Goal: Task Accomplishment & Management: Use online tool/utility

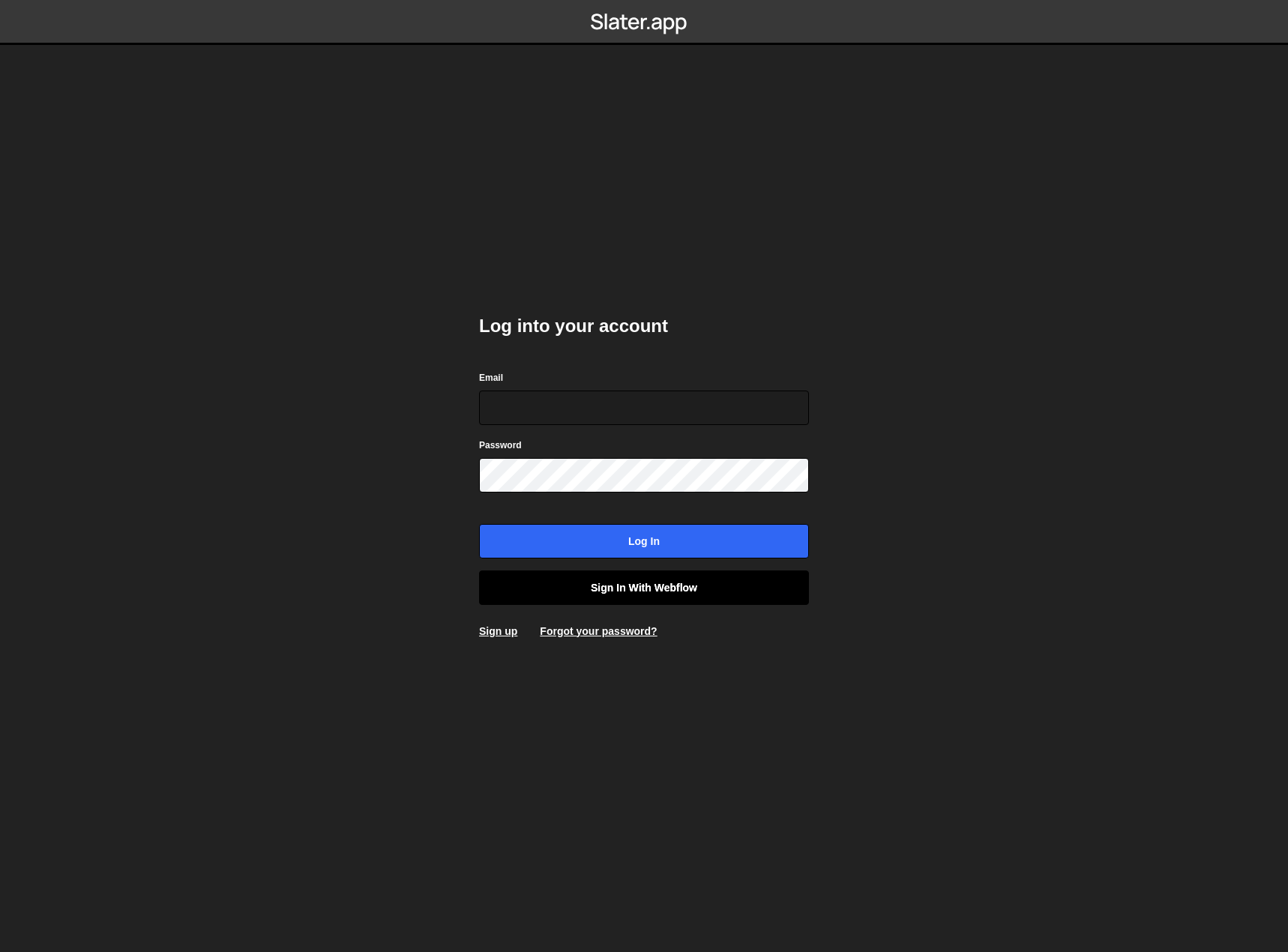
click at [621, 586] on link "Sign in with Webflow" at bounding box center [644, 588] width 330 height 35
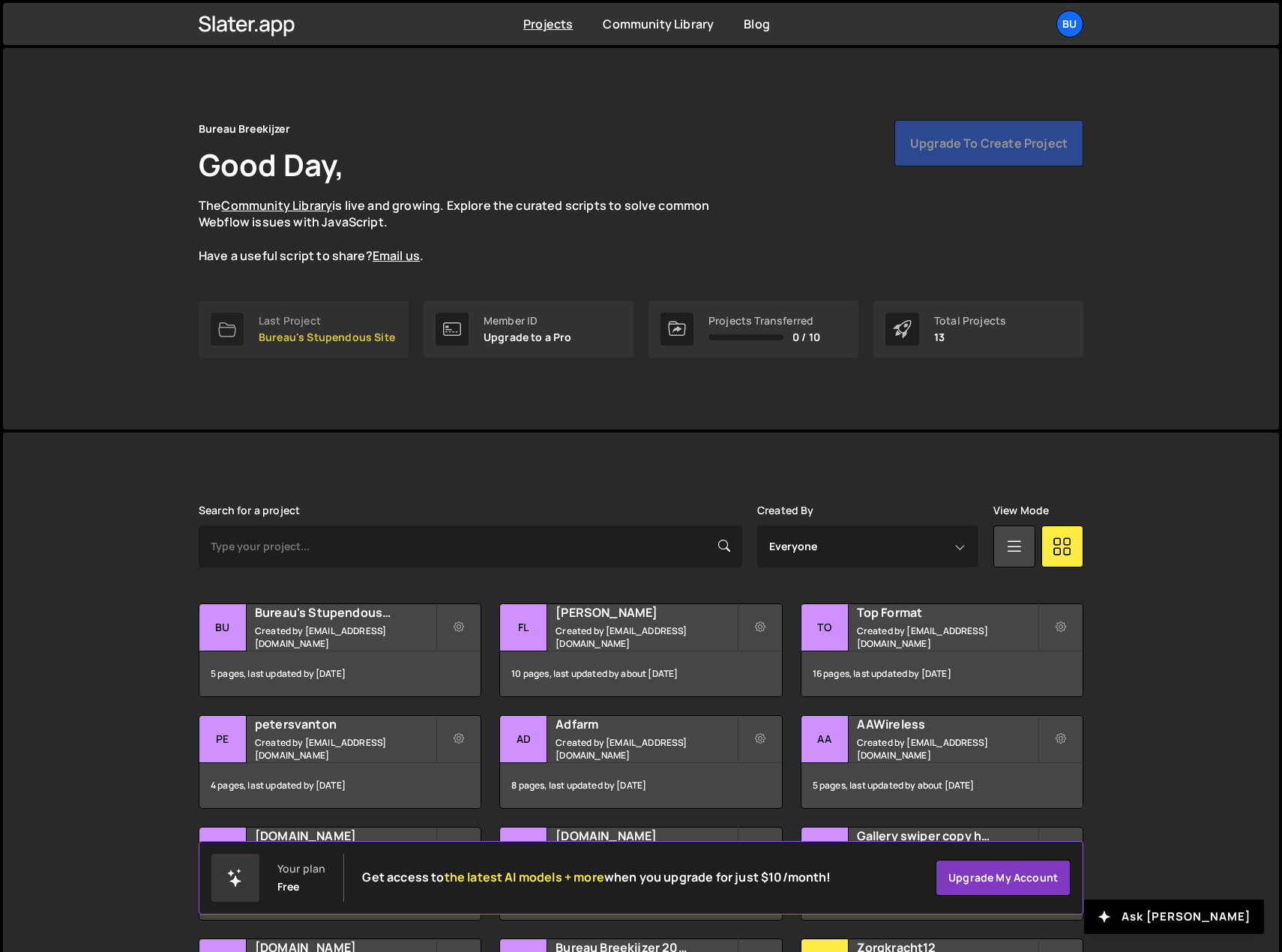
click at [289, 323] on div "Last Project" at bounding box center [326, 321] width 137 height 12
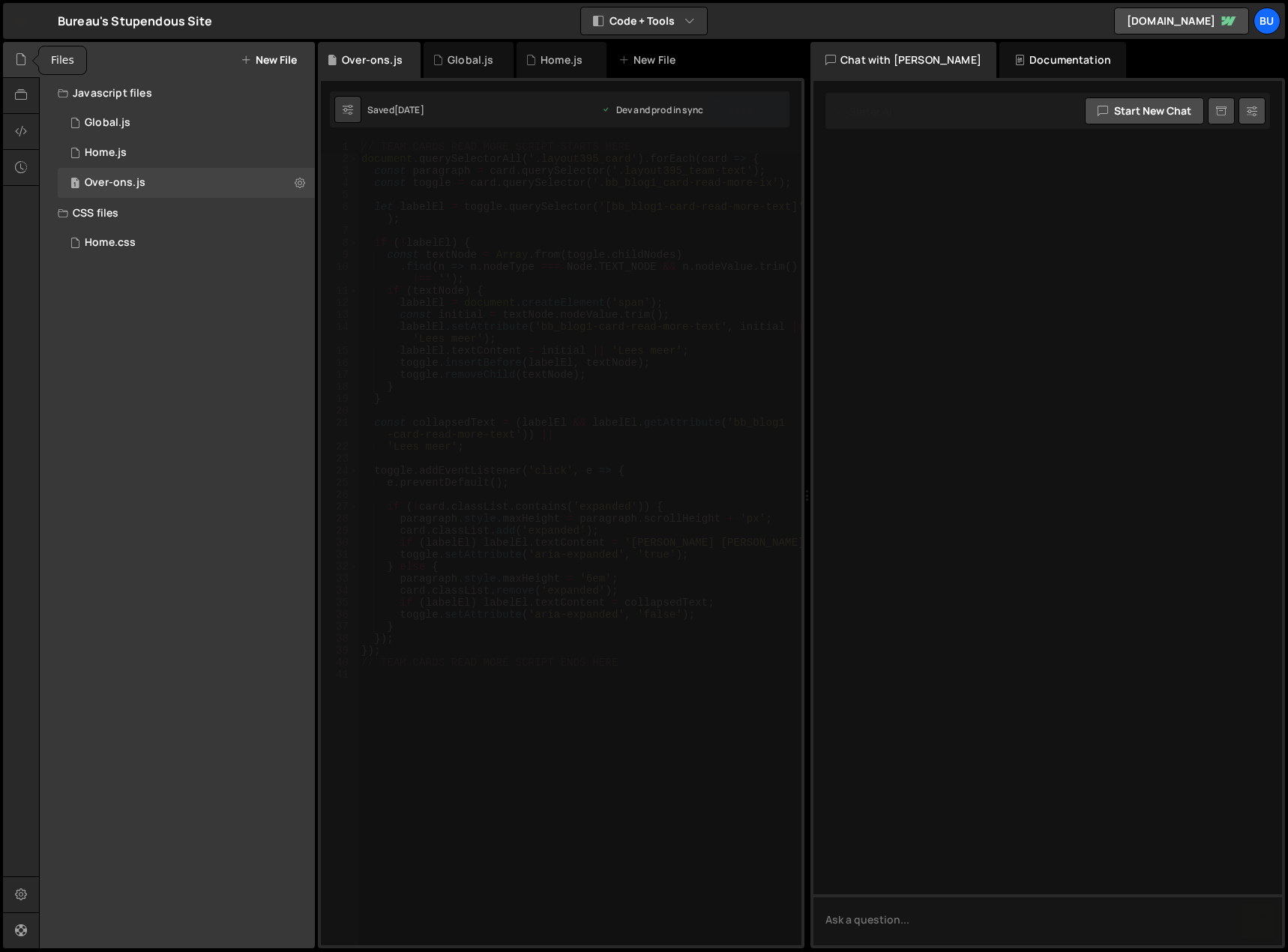
click at [16, 54] on icon at bounding box center [20, 59] width 12 height 16
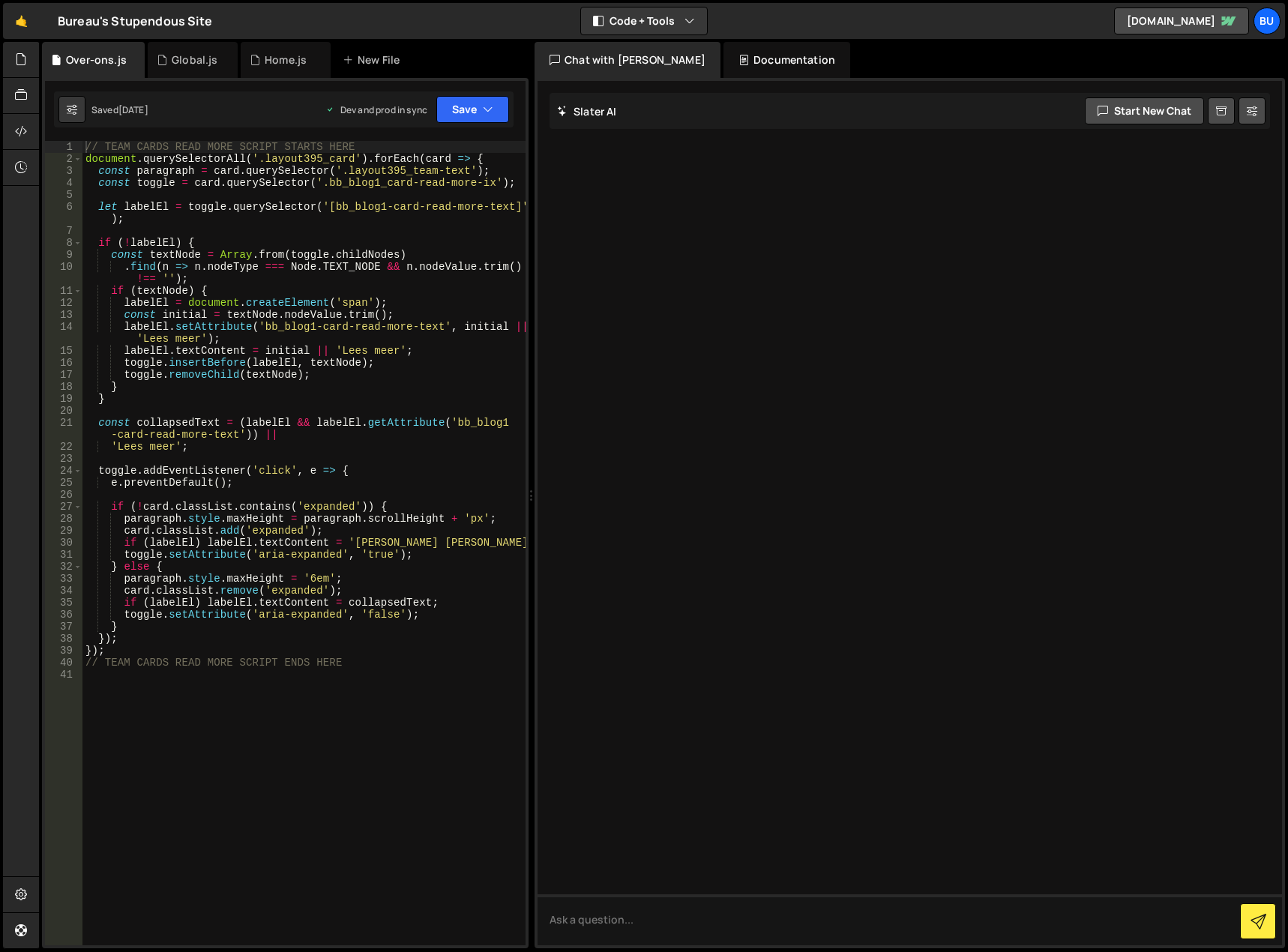
click at [78, 15] on div "Bureau's Stupendous Site ⚠️ Code is being edited in another browser" at bounding box center [135, 20] width 154 height 18
click at [28, 21] on link "🤙" at bounding box center [21, 20] width 37 height 36
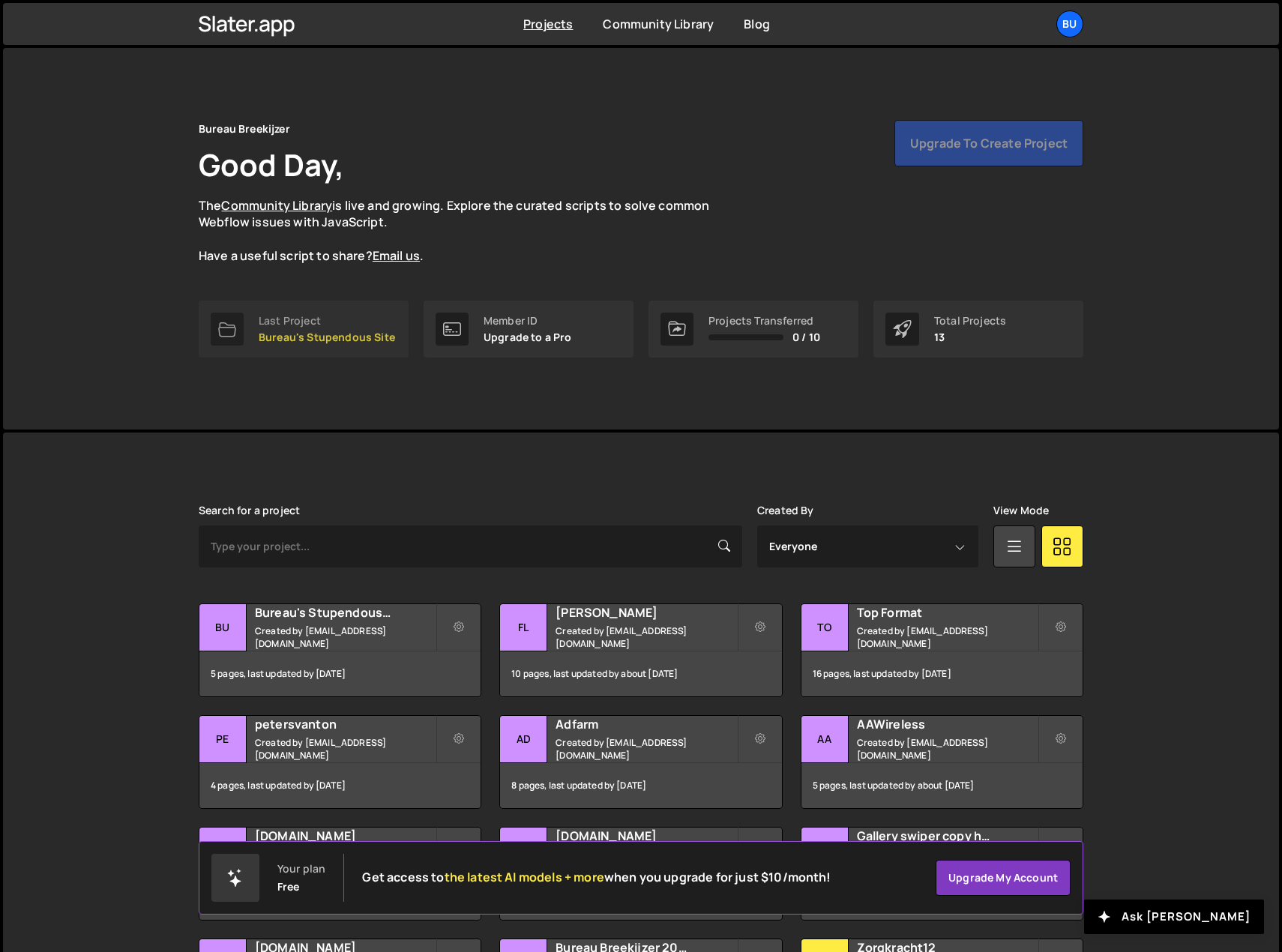
click at [322, 333] on p "Bureau's Stupendous Site" at bounding box center [326, 337] width 137 height 12
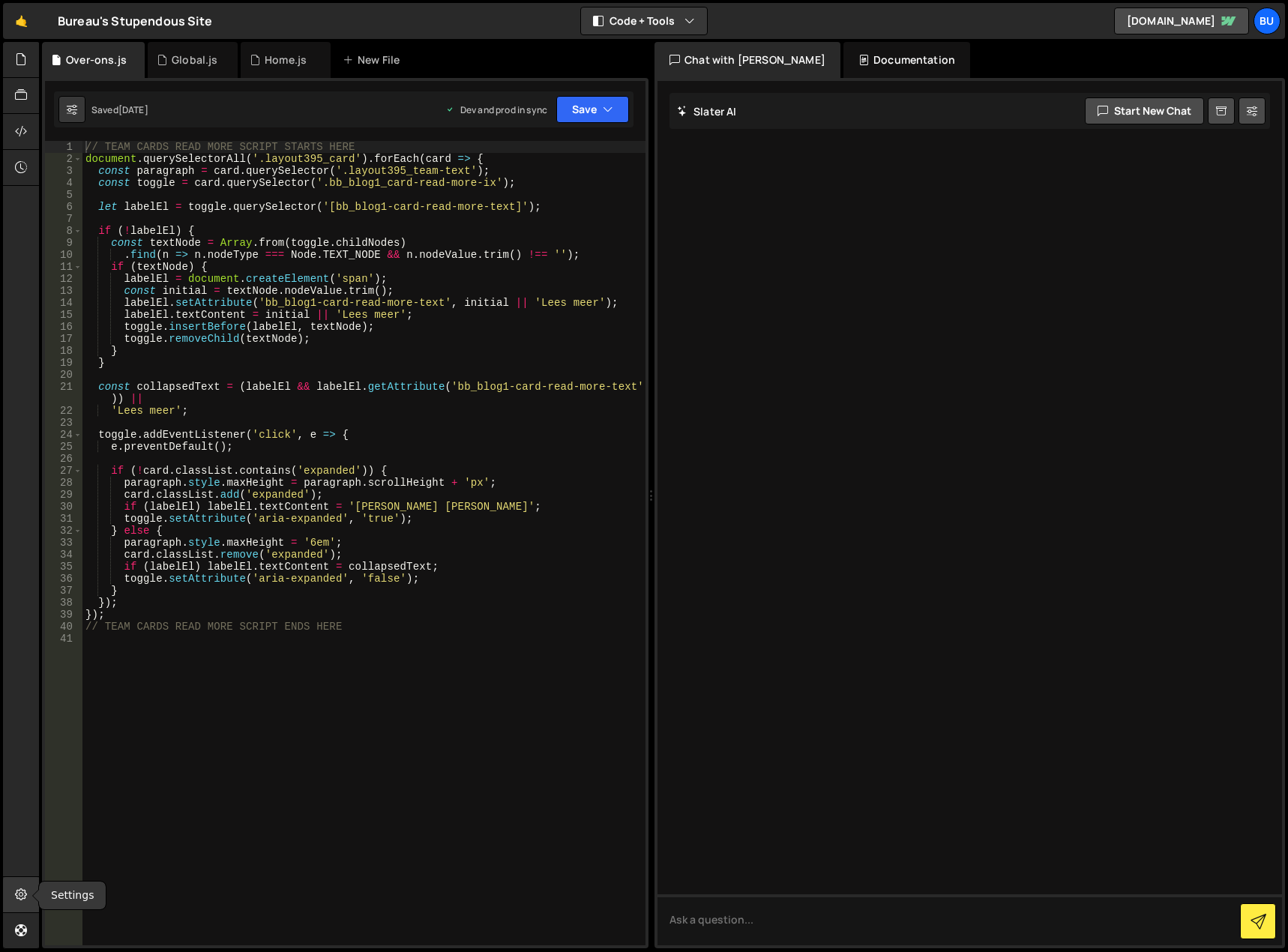
click at [18, 898] on icon at bounding box center [20, 894] width 12 height 16
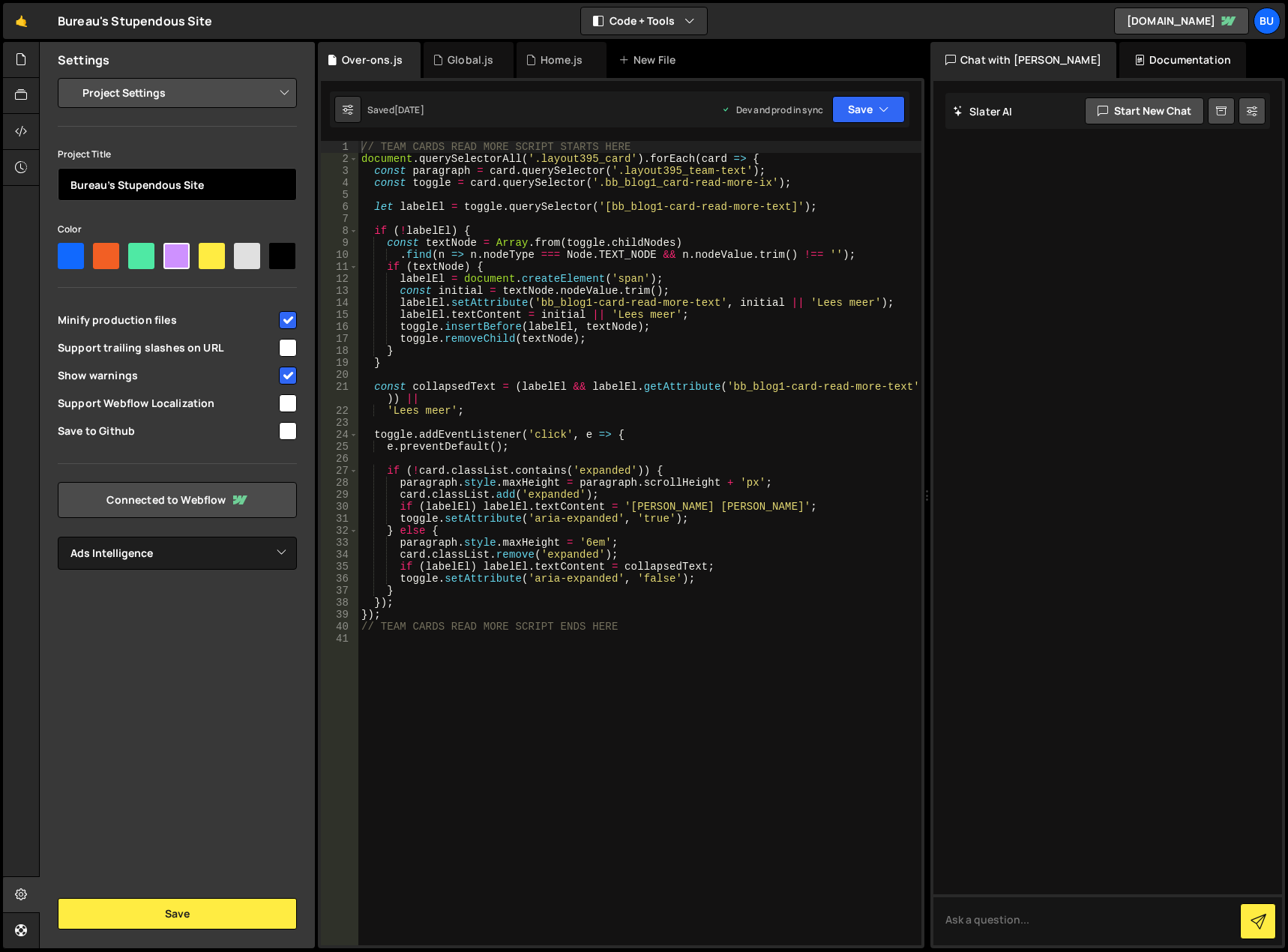
drag, startPoint x: 252, startPoint y: 190, endPoint x: 27, endPoint y: 201, distance: 225.3
click at [27, 201] on div "Hold on a sec... Are you certain you wish to leave this page? Any changes you'v…" at bounding box center [644, 476] width 1288 height 952
type input "Ads Intelligence"
click at [169, 683] on div "Settings Project Settings Code Editor Settings Chat Settings Project Title Ads …" at bounding box center [177, 495] width 275 height 906
click at [170, 927] on button "Save" at bounding box center [177, 913] width 239 height 32
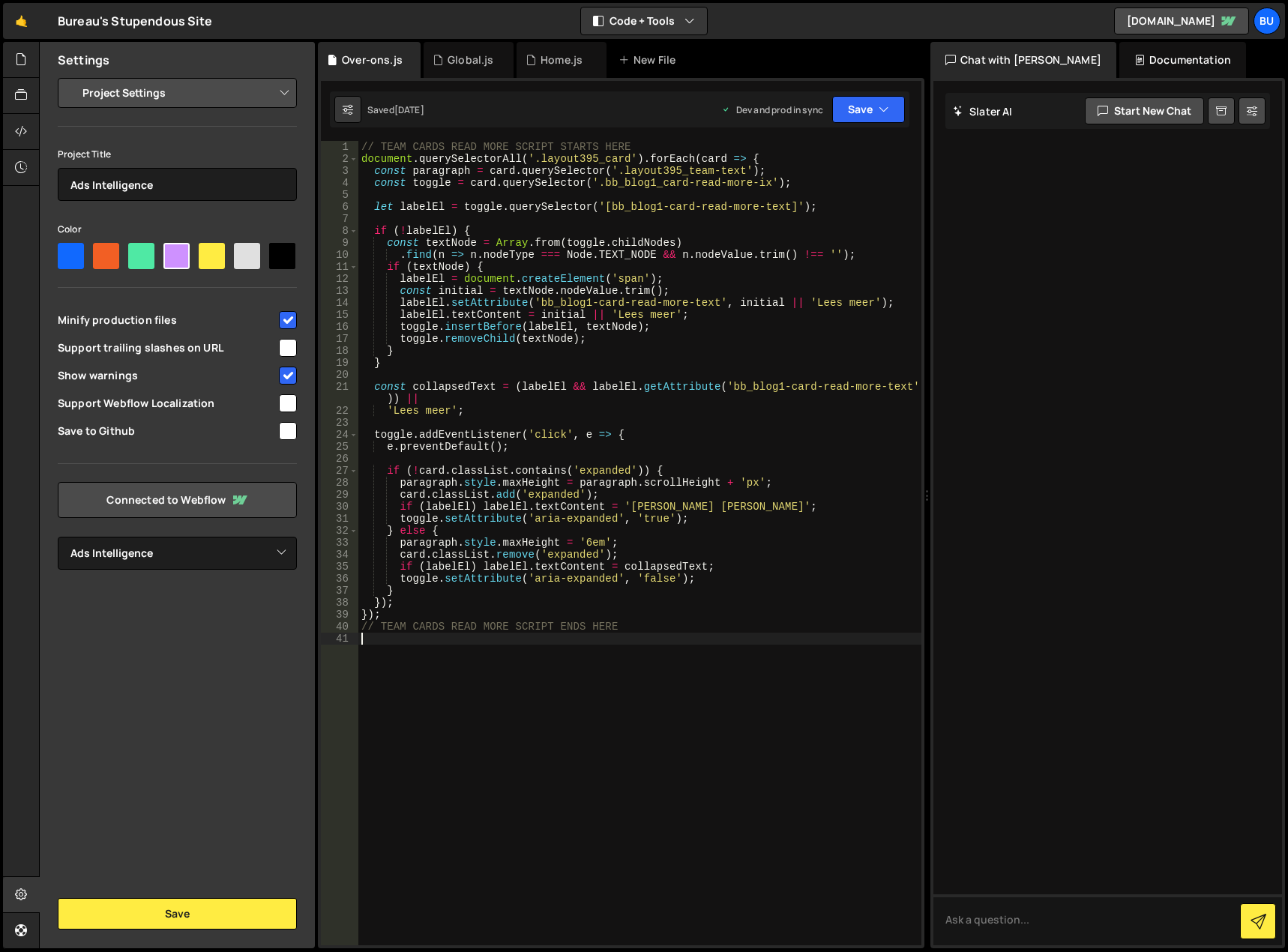
click at [721, 752] on div "// TEAM CARDS READ MORE SCRIPT STARTS HERE document . querySelectorAll ( '.layo…" at bounding box center [639, 555] width 563 height 828
click at [537, 55] on div "Home.js" at bounding box center [557, 59] width 63 height 15
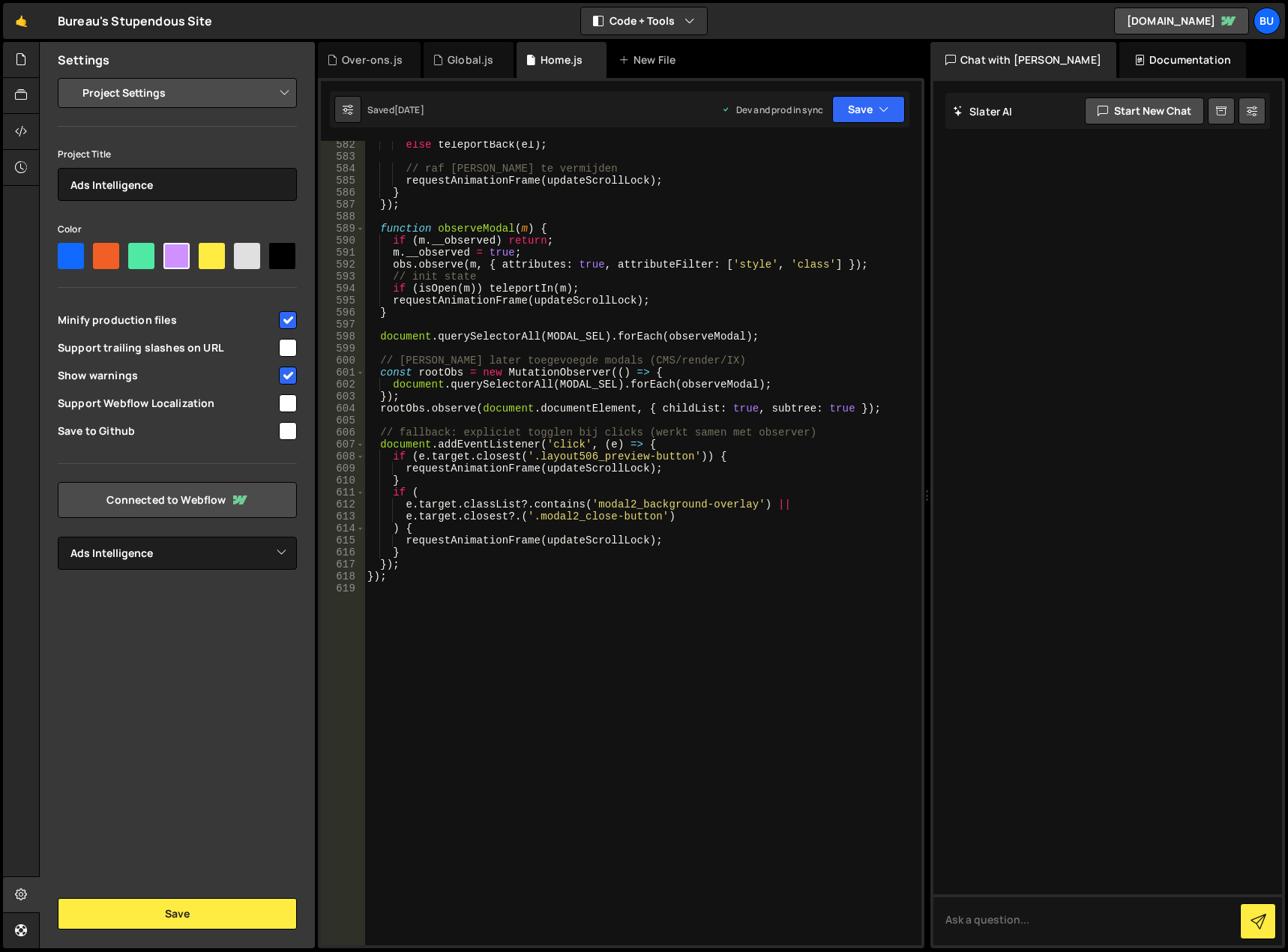
scroll to position [7059, 0]
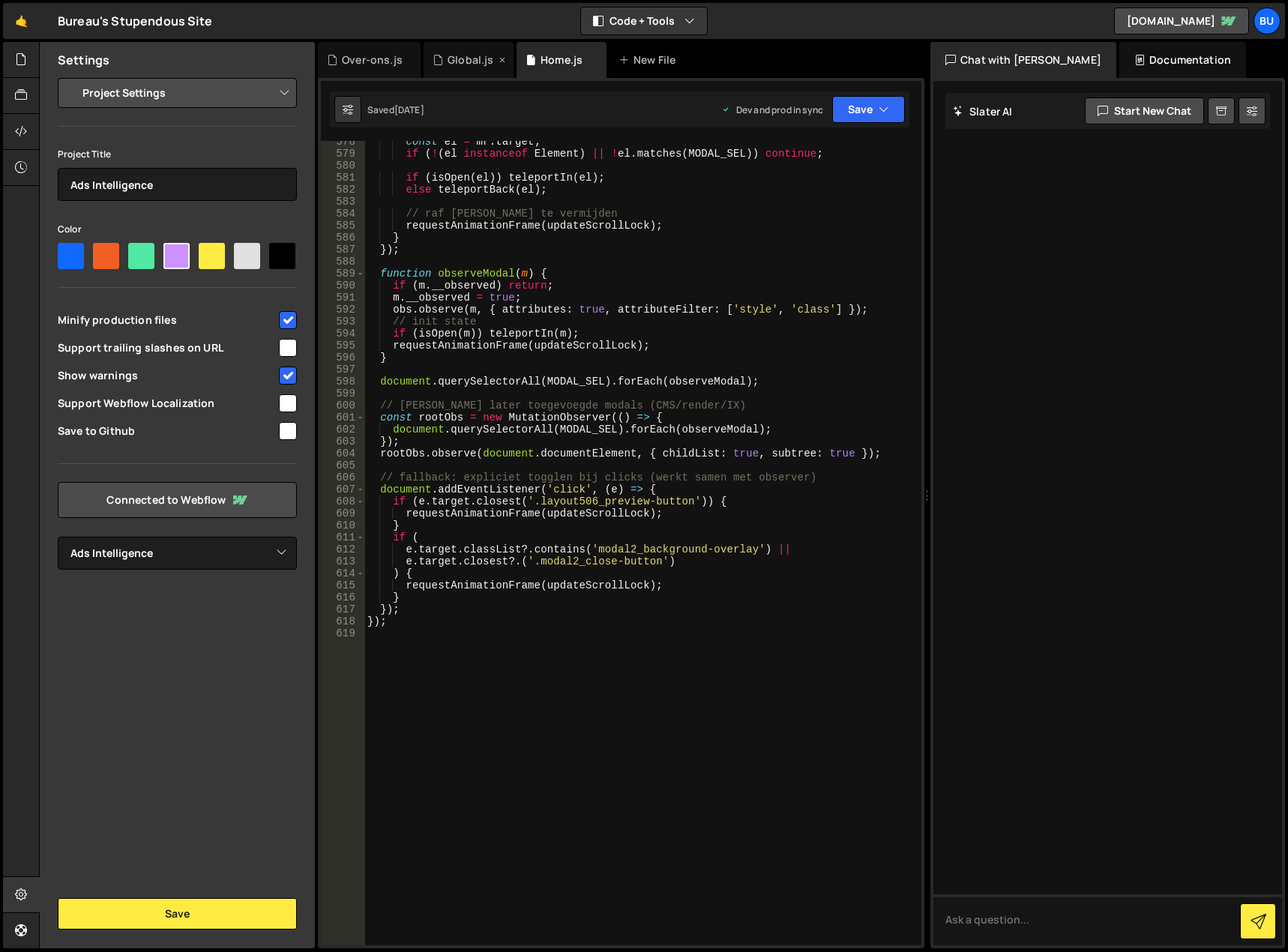
click at [472, 55] on div "Global.js" at bounding box center [470, 59] width 46 height 15
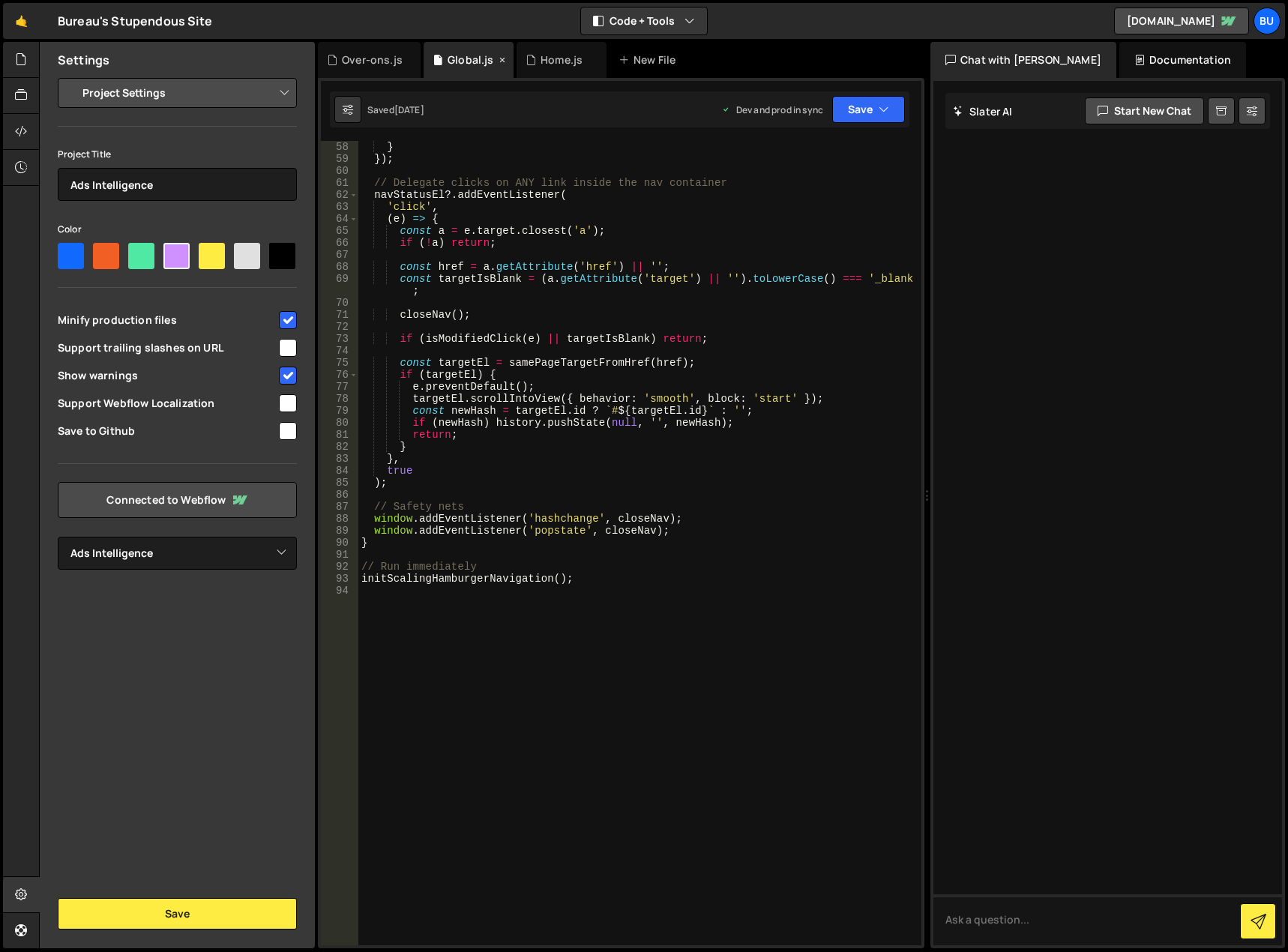
scroll to position [720, 0]
click at [501, 61] on icon at bounding box center [502, 59] width 11 height 15
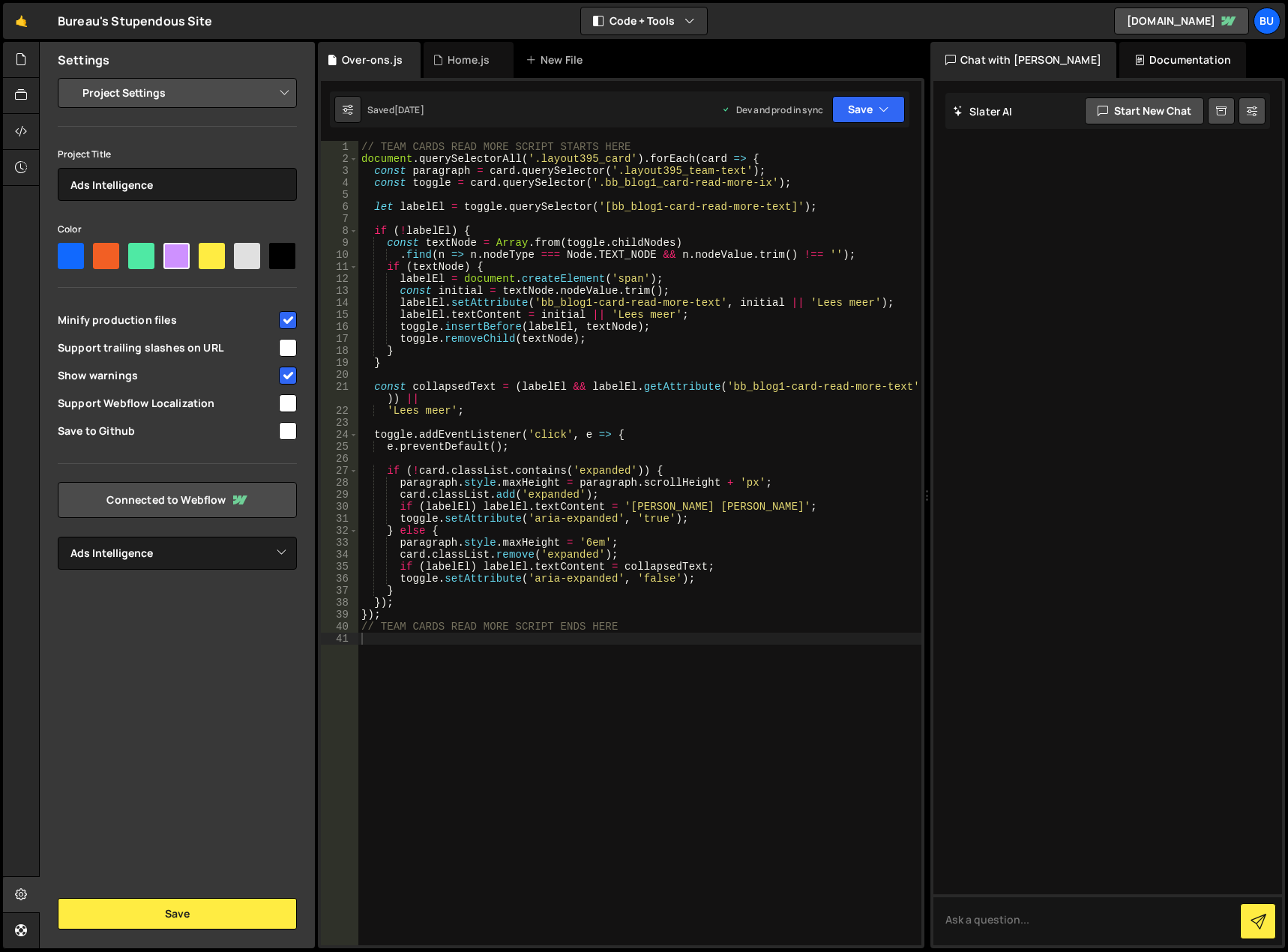
click at [0, 0] on icon at bounding box center [0, 0] width 0 height 0
click at [407, 58] on icon at bounding box center [409, 59] width 11 height 15
